Goal: Transaction & Acquisition: Purchase product/service

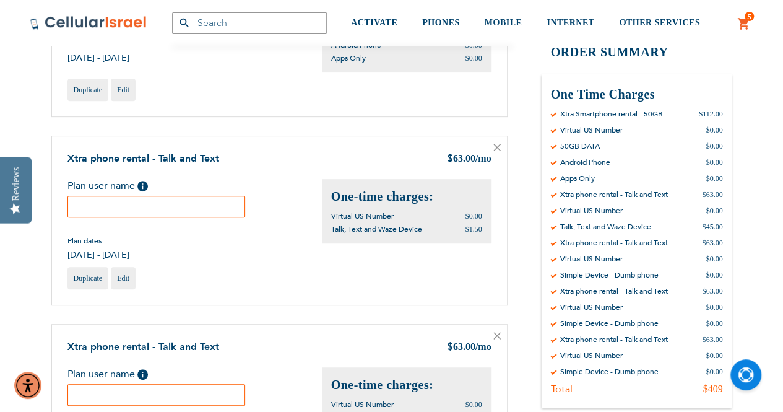
scroll to position [248, 0]
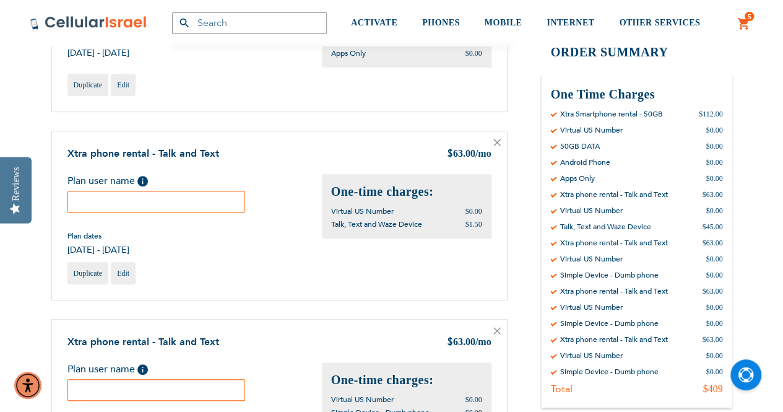
type input "[EMAIL_ADDRESS][DOMAIN_NAME]"
click at [103, 199] on input "text" at bounding box center [156, 202] width 178 height 22
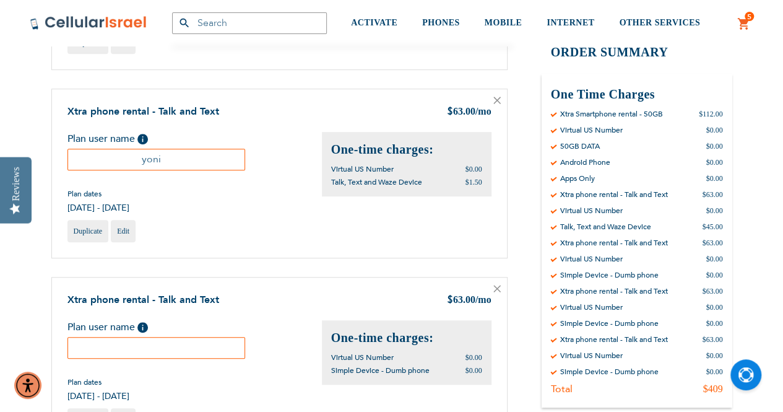
scroll to position [309, 0]
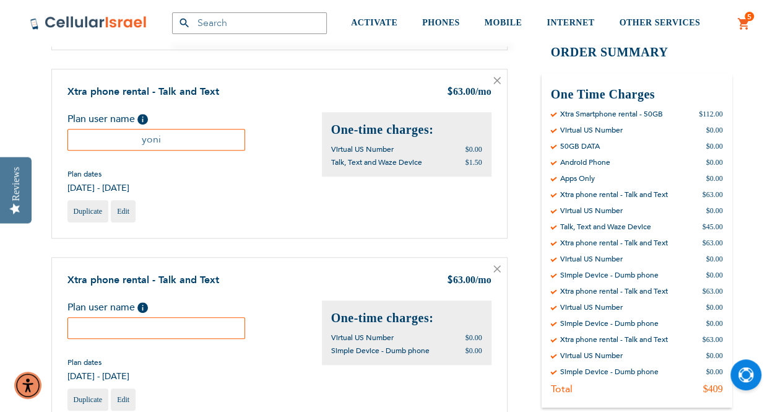
type input "yoni"
click at [142, 320] on input "text" at bounding box center [156, 328] width 178 height 22
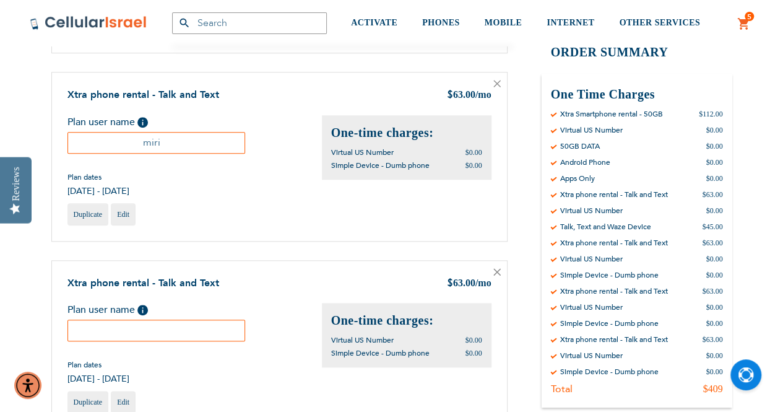
scroll to position [495, 0]
type input "miri"
click at [101, 329] on input "text" at bounding box center [156, 330] width 178 height 22
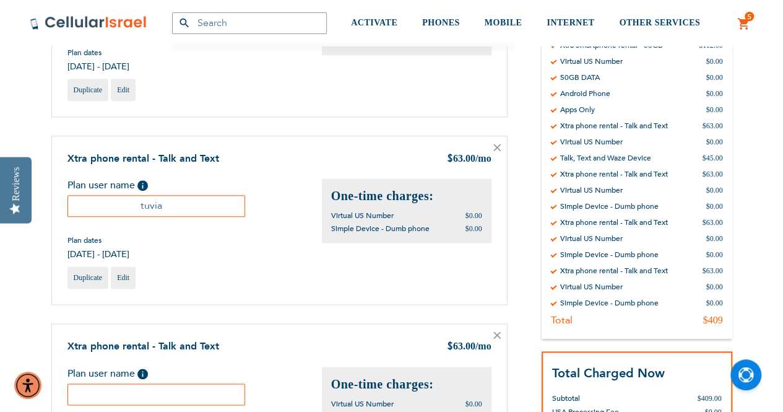
scroll to position [681, 0]
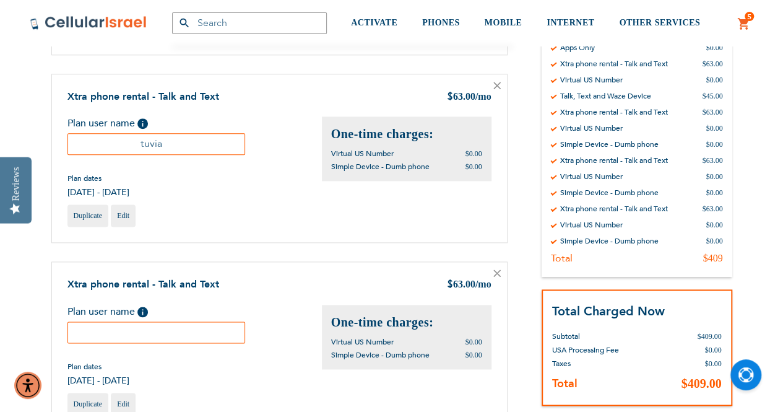
type input "tuvia"
click at [99, 328] on input "text" at bounding box center [156, 332] width 178 height 22
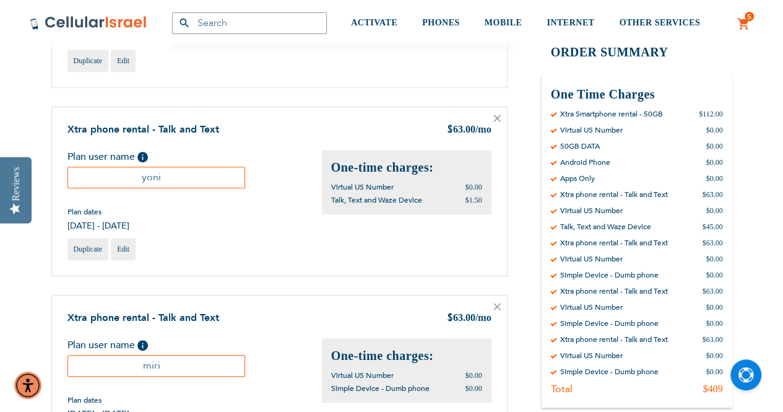
scroll to position [309, 0]
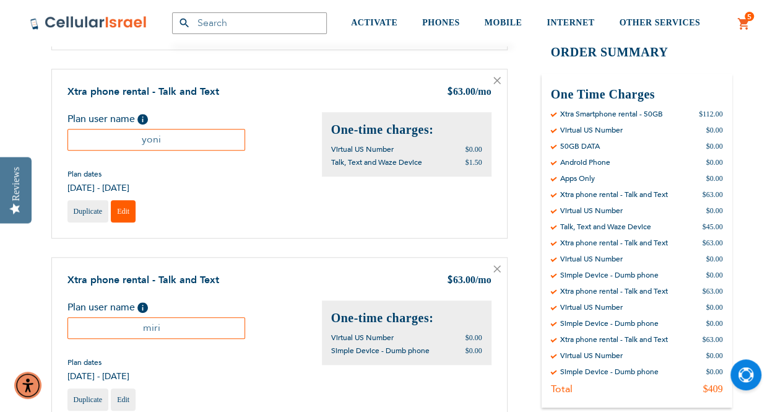
type input "kaila"
click at [121, 211] on span "Edit" at bounding box center [123, 211] width 12 height 9
